Goal: Communication & Community: Answer question/provide support

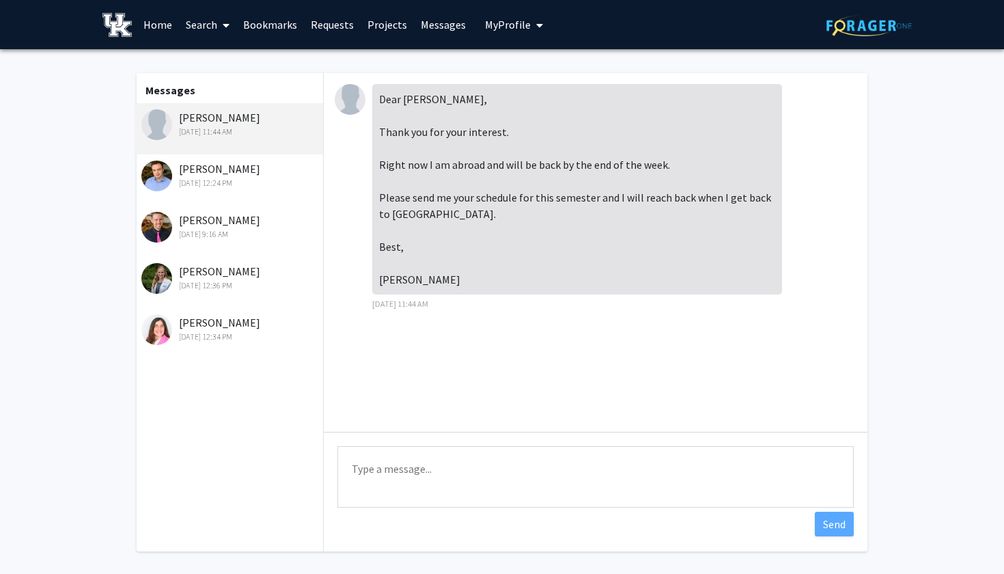
click at [224, 118] on div "[PERSON_NAME] [DATE] 11:44 AM" at bounding box center [230, 123] width 178 height 29
drag, startPoint x: 175, startPoint y: 117, endPoint x: 279, endPoint y: 126, distance: 103.5
click at [279, 126] on div "[PERSON_NAME] [DATE] 11:44 AM" at bounding box center [230, 123] width 178 height 29
copy div "[PERSON_NAME]"
click at [328, 22] on link "Requests" at bounding box center [332, 25] width 57 height 48
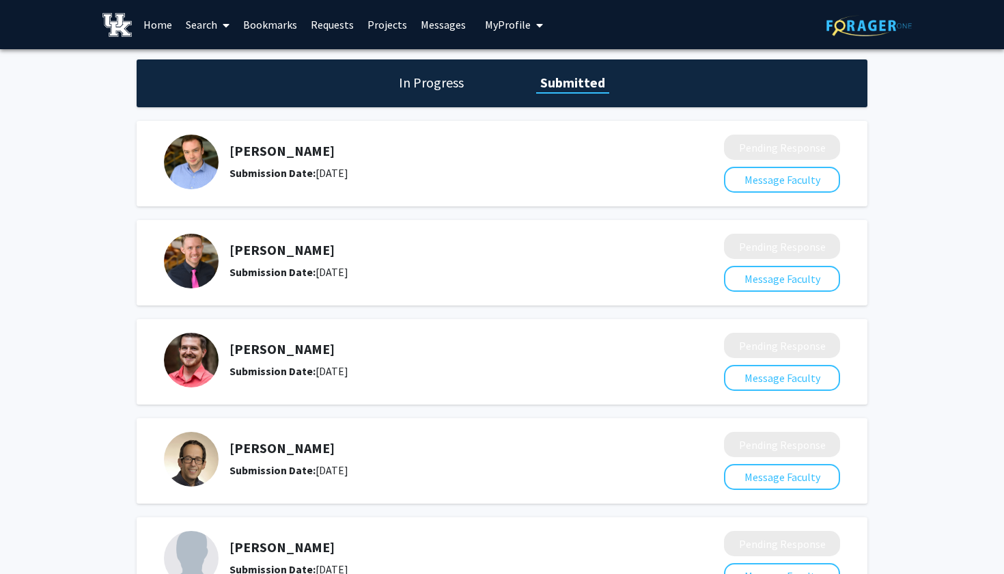
click at [430, 76] on h1 "In Progress" at bounding box center [431, 82] width 73 height 19
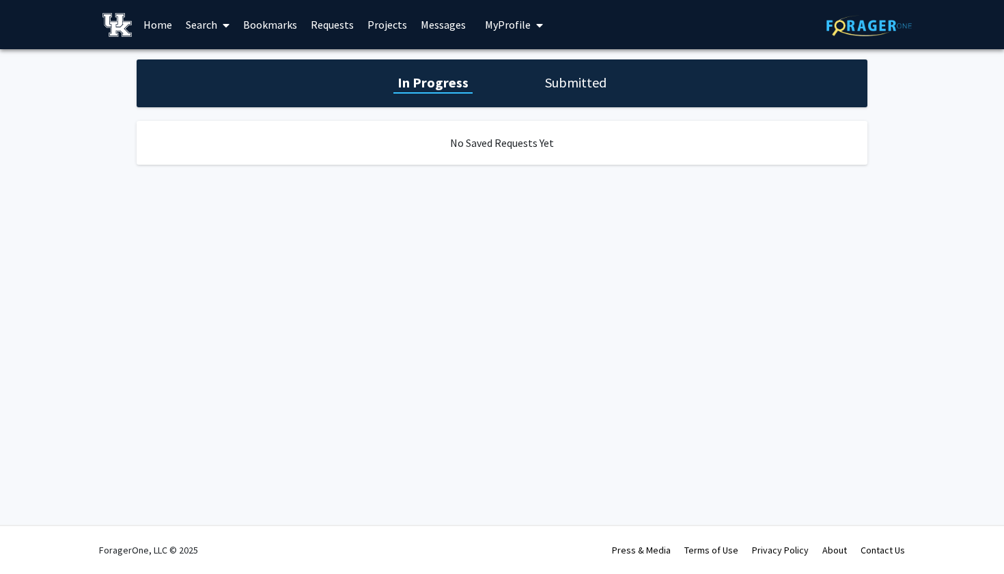
click at [548, 79] on h1 "Submitted" at bounding box center [576, 82] width 70 height 19
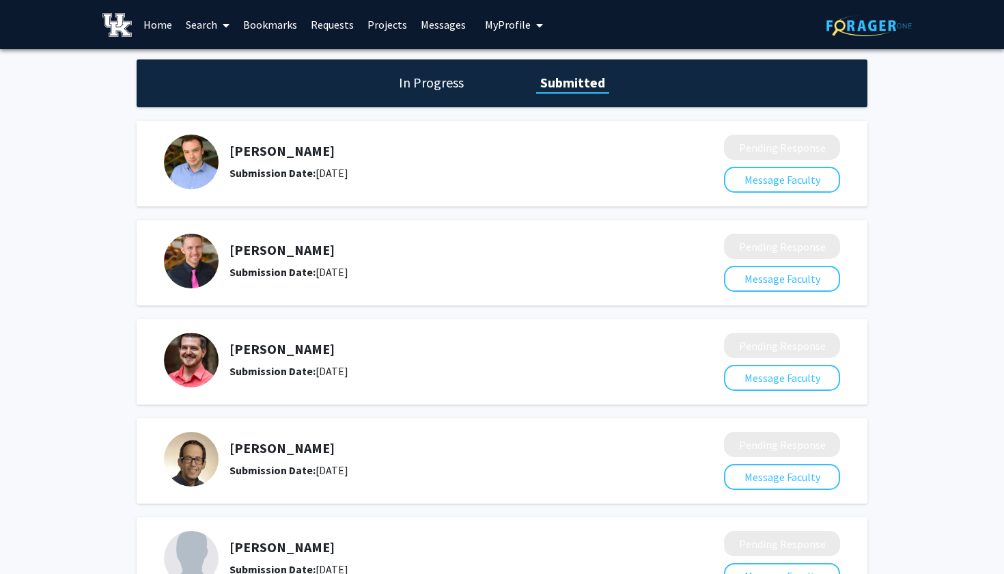
click at [440, 27] on link "Messages" at bounding box center [443, 25] width 59 height 48
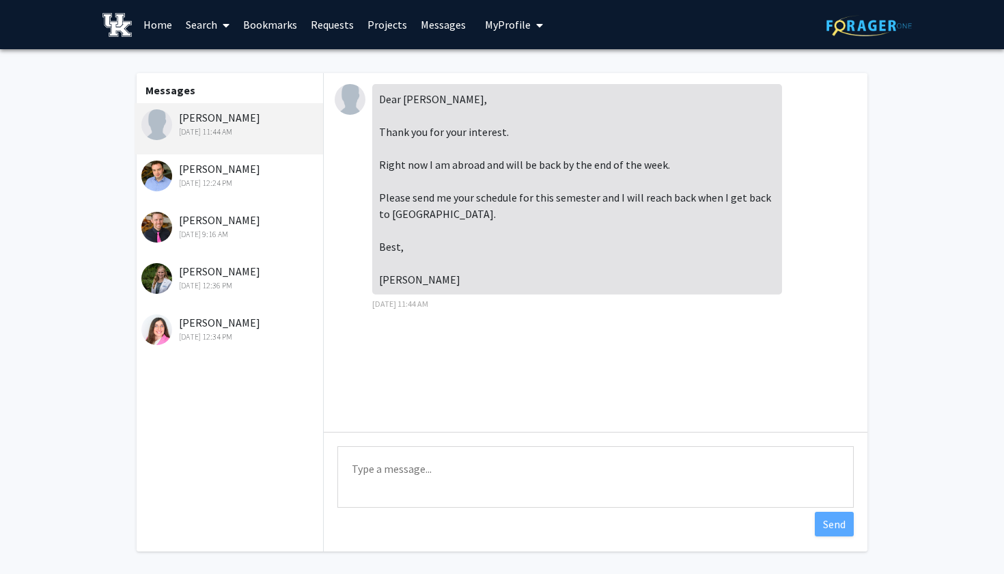
click at [424, 479] on textarea "Type a message" at bounding box center [595, 476] width 516 height 61
paste textarea "[PERSON_NAME]"
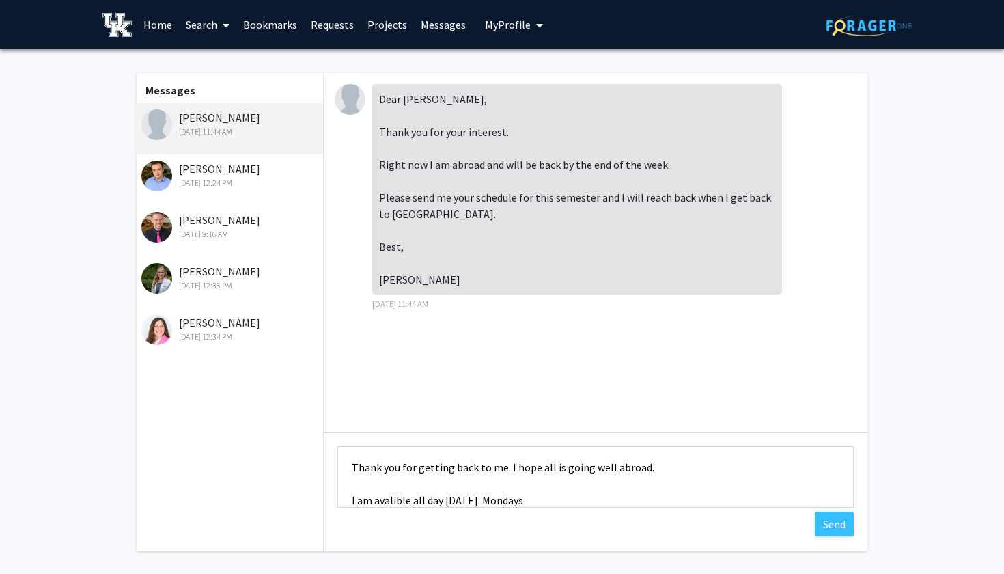
click at [481, 499] on textarea "[PERSON_NAME], Thank you for getting back to me. I hope all is going well abroa…" at bounding box center [595, 476] width 516 height 61
click at [487, 489] on textarea "[PERSON_NAME], Thank you for getting back to me. I hope all is going well abroa…" at bounding box center [595, 476] width 516 height 61
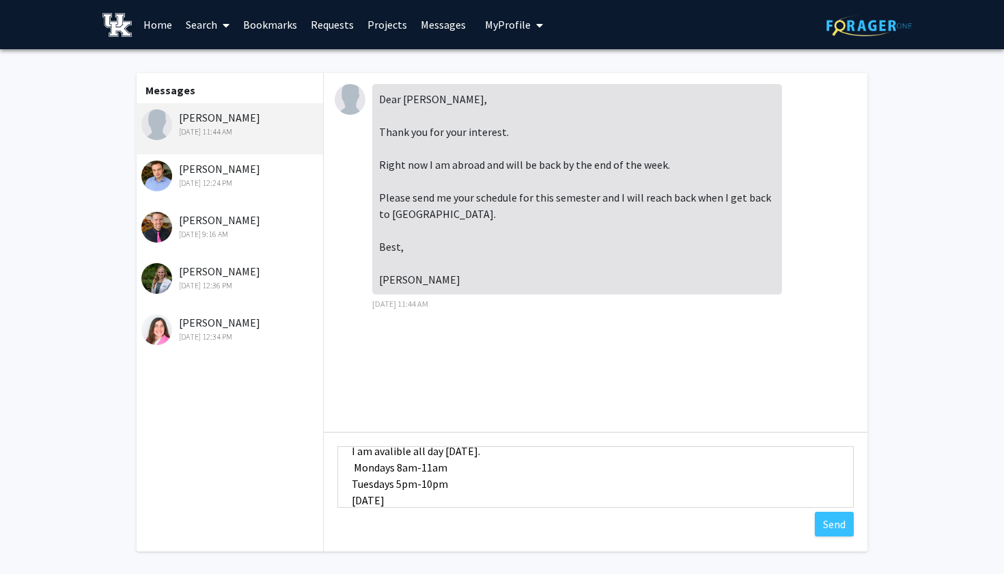
click at [395, 466] on textarea "[PERSON_NAME], Thank you for getting back to me. I hope all is going well abroa…" at bounding box center [595, 476] width 516 height 61
click at [393, 486] on textarea "[PERSON_NAME], Thank you for getting back to me. I hope all is going well abroa…" at bounding box center [595, 476] width 516 height 61
click at [427, 505] on textarea "[PERSON_NAME], Thank you for getting back to me. I hope all is going well abroa…" at bounding box center [595, 476] width 516 height 61
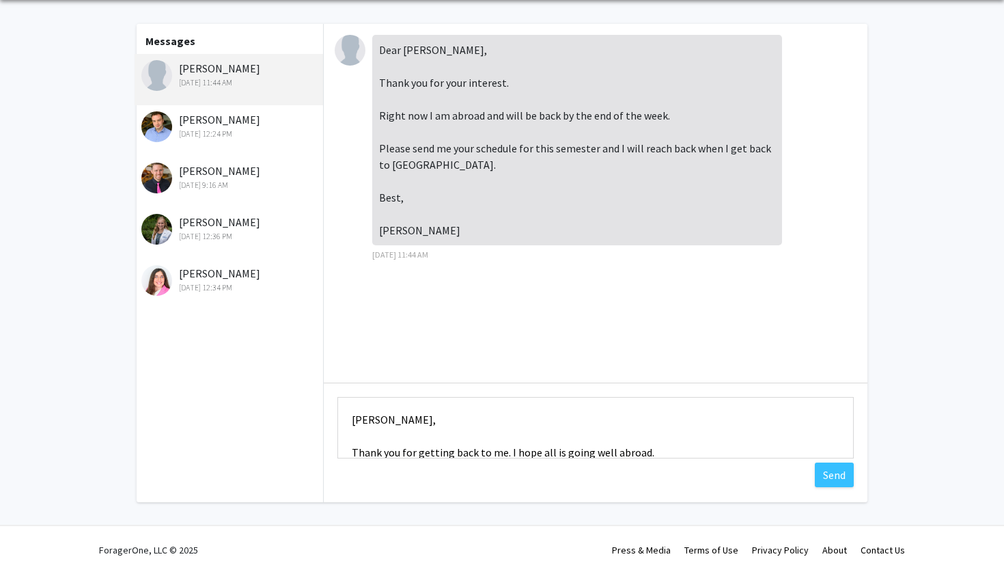
scroll to position [51, 0]
click at [486, 427] on textarea "[PERSON_NAME], Thank you for getting back to me. I hope all is going well abroa…" at bounding box center [595, 427] width 516 height 61
type textarea "[PERSON_NAME], Thank you for getting back to me. I hope all is going well abroa…"
click at [836, 480] on button "Send" at bounding box center [834, 474] width 39 height 25
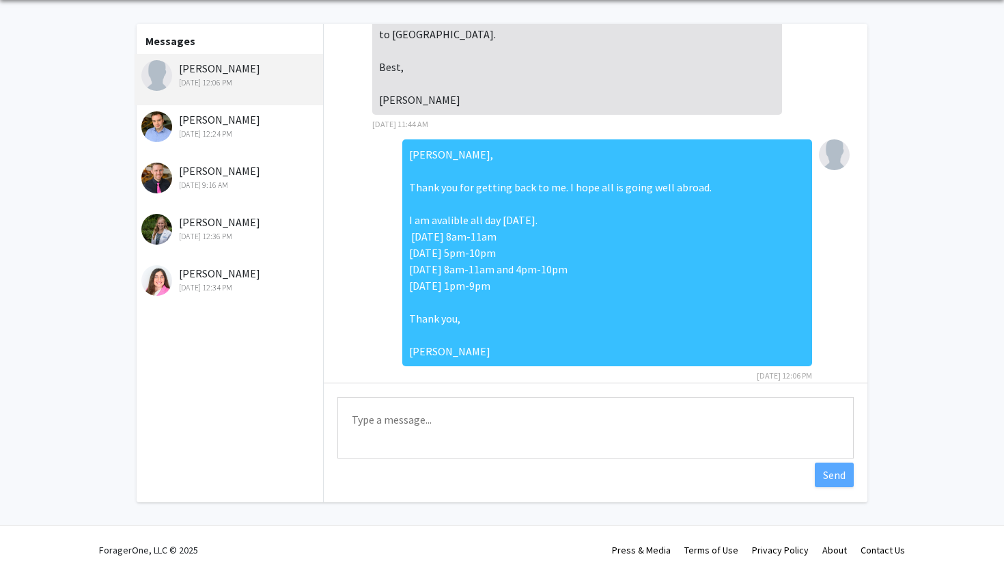
scroll to position [148, 0]
